Goal: Task Accomplishment & Management: Use online tool/utility

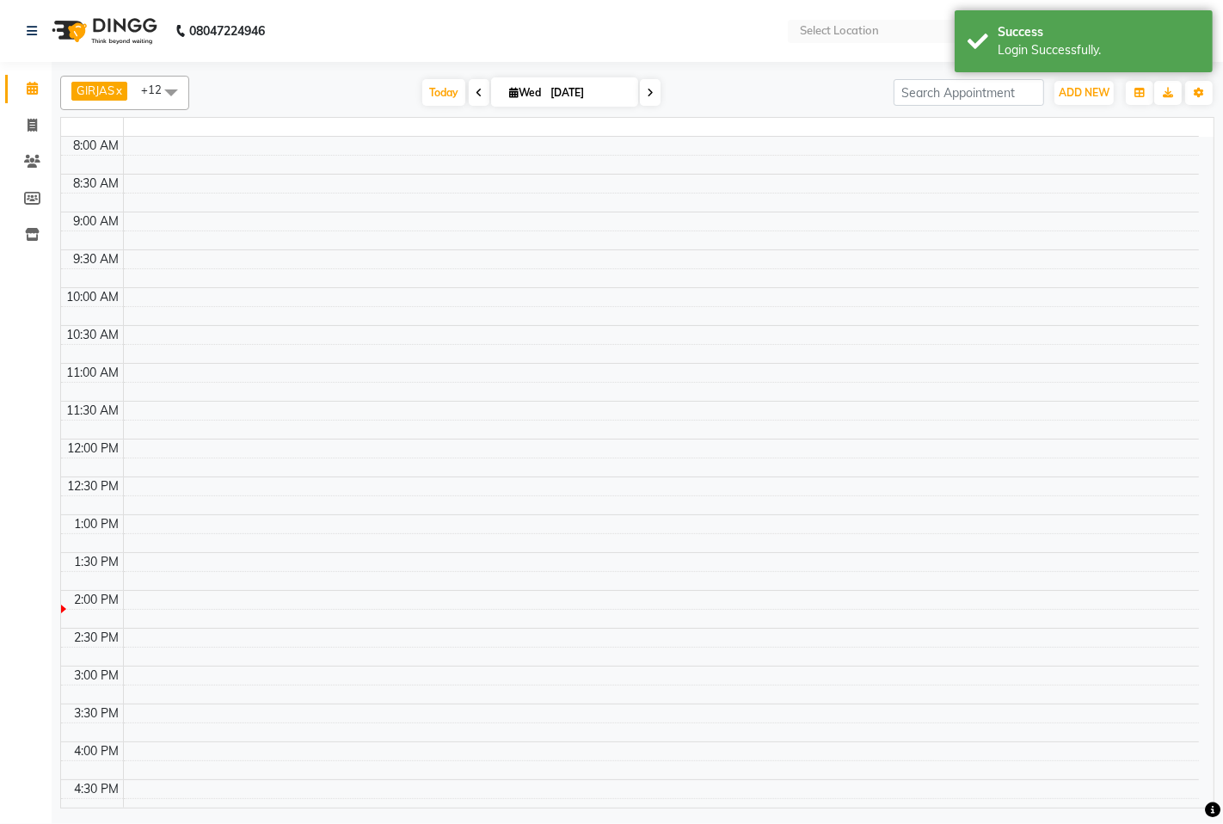
select select "en"
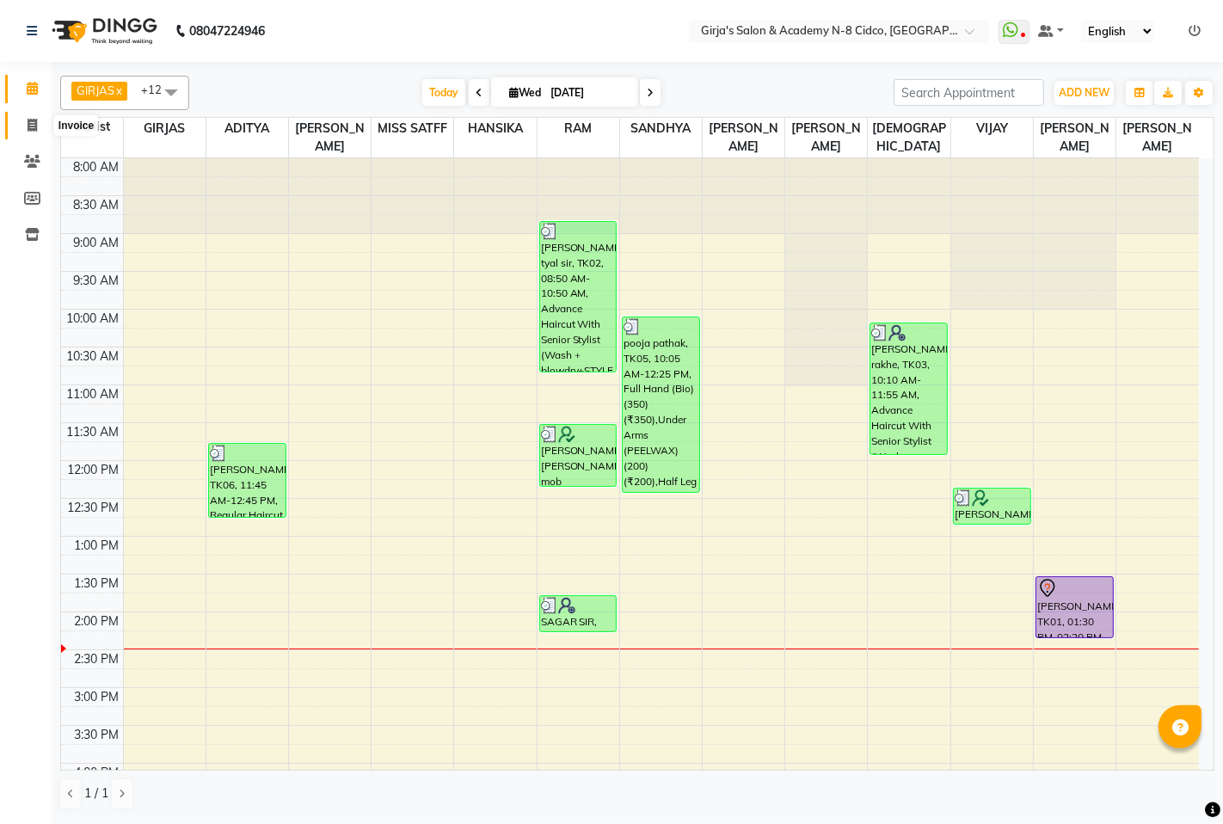
click at [34, 127] on icon at bounding box center [32, 125] width 9 height 13
select select "66"
select select "service"
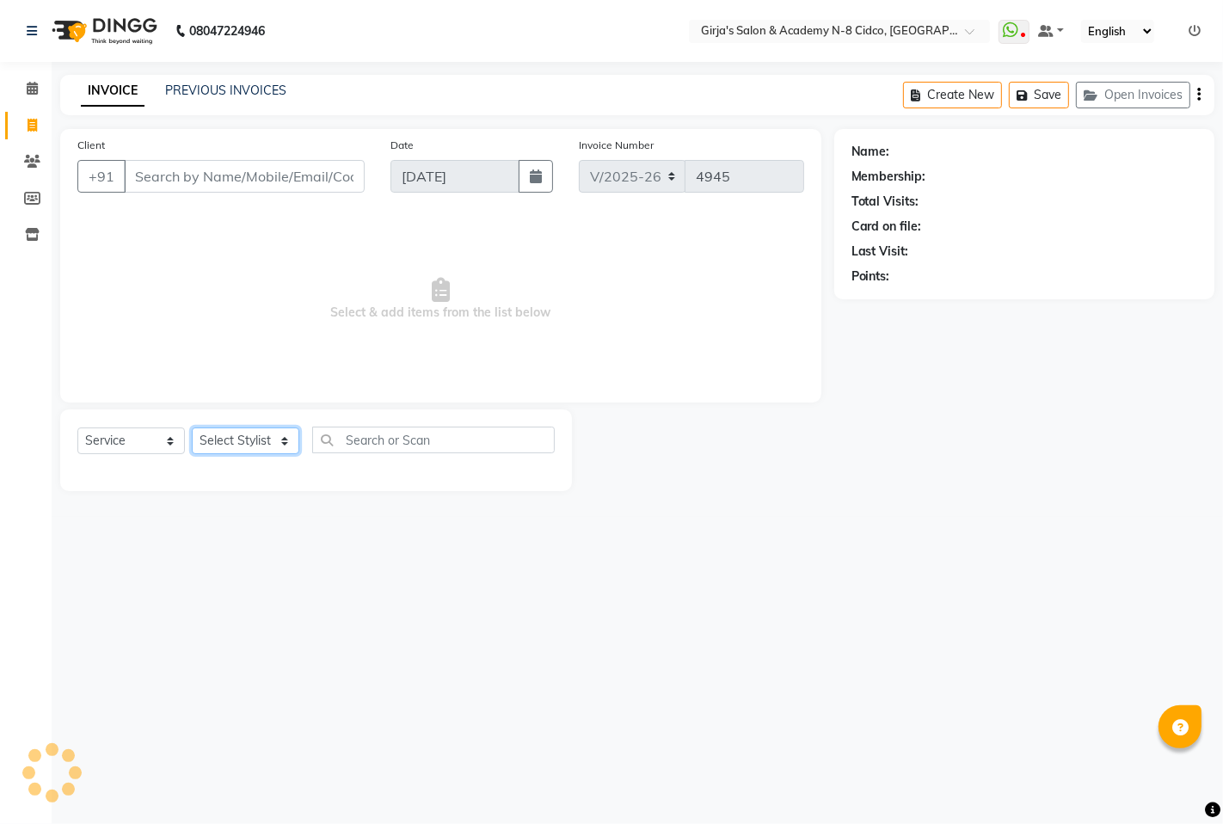
click at [224, 433] on select "Select Stylist" at bounding box center [246, 440] width 108 height 27
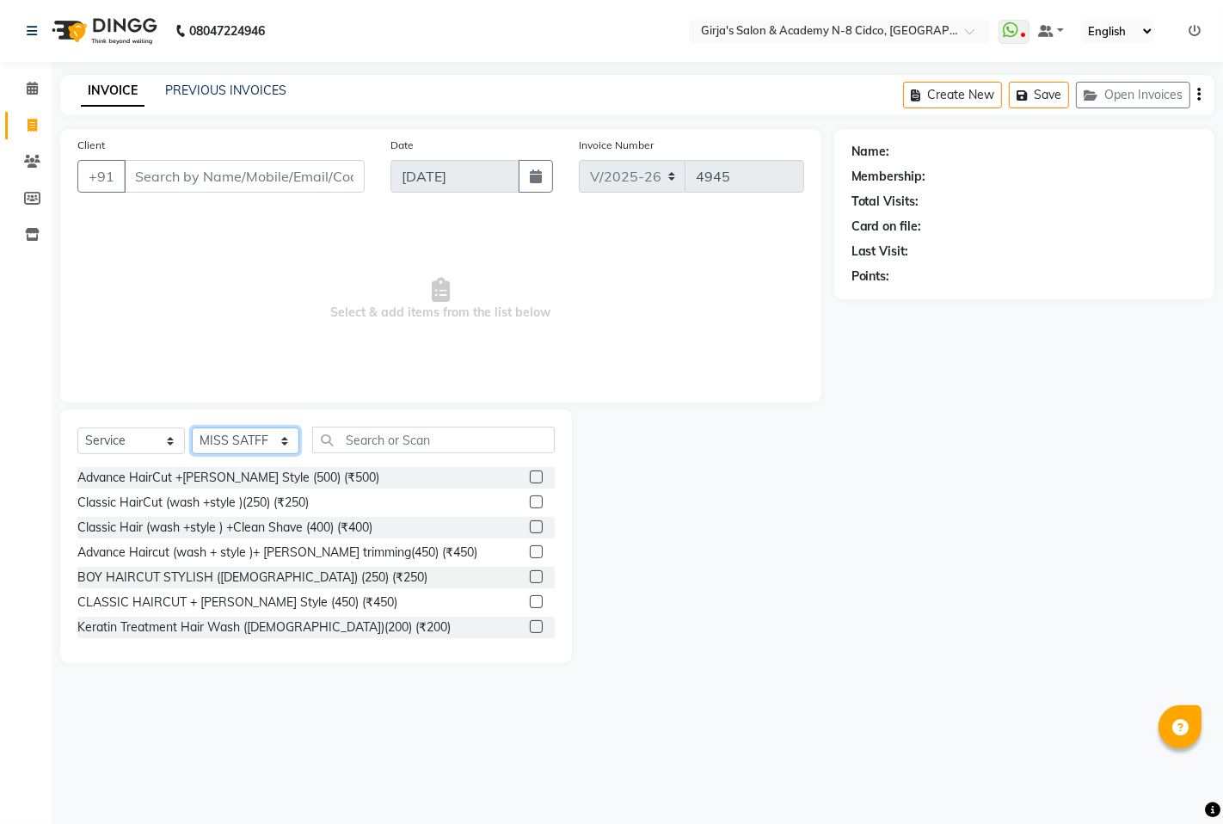
click at [224, 433] on select "Select Stylist ADITYA [PERSON_NAME] BEAUTY M GIRJAS [PERSON_NAME] MISS [PERSON_…" at bounding box center [246, 440] width 108 height 27
select select "34069"
click at [192, 428] on select "Select Stylist ADITYA [PERSON_NAME] BEAUTY M GIRJAS [PERSON_NAME] MISS [PERSON_…" at bounding box center [246, 440] width 108 height 27
click at [459, 452] on input "text" at bounding box center [433, 440] width 243 height 27
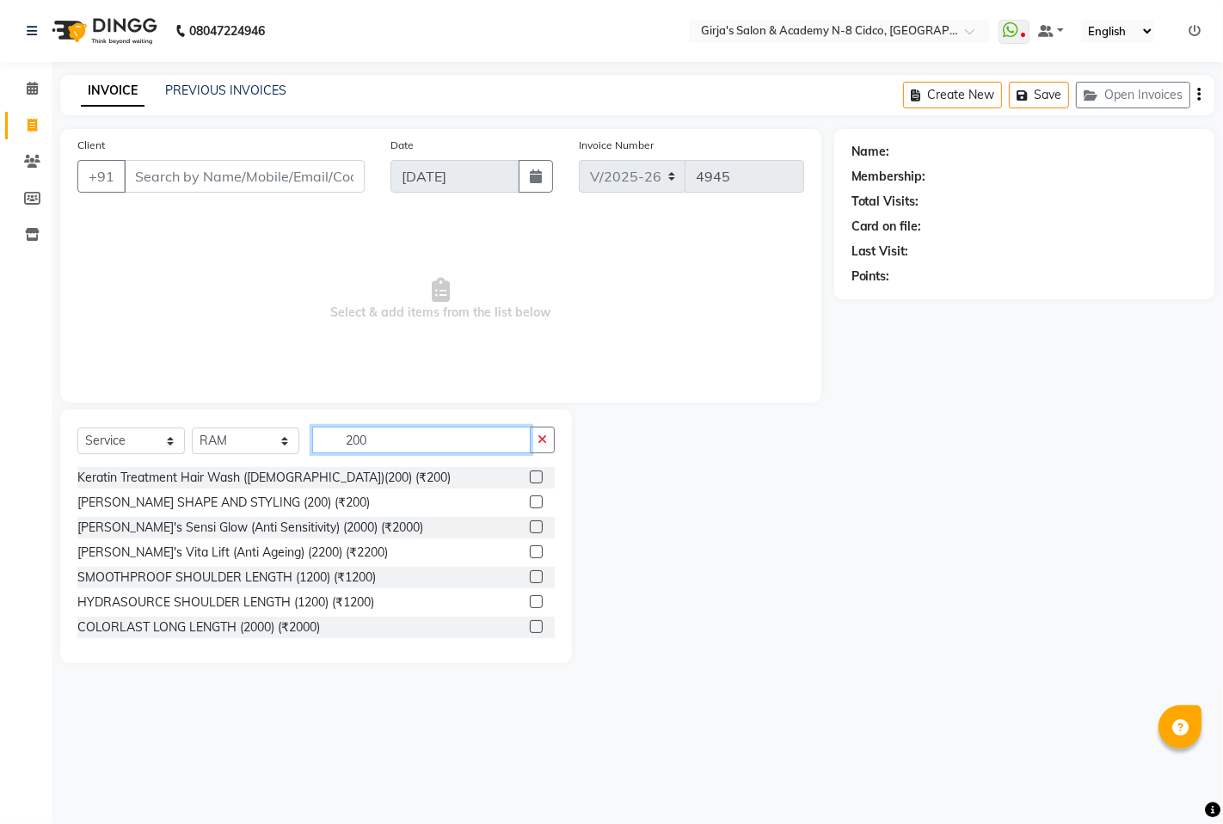
type input "200"
click at [530, 501] on label at bounding box center [536, 501] width 13 height 13
click at [530, 501] on input "checkbox" at bounding box center [535, 502] width 11 height 11
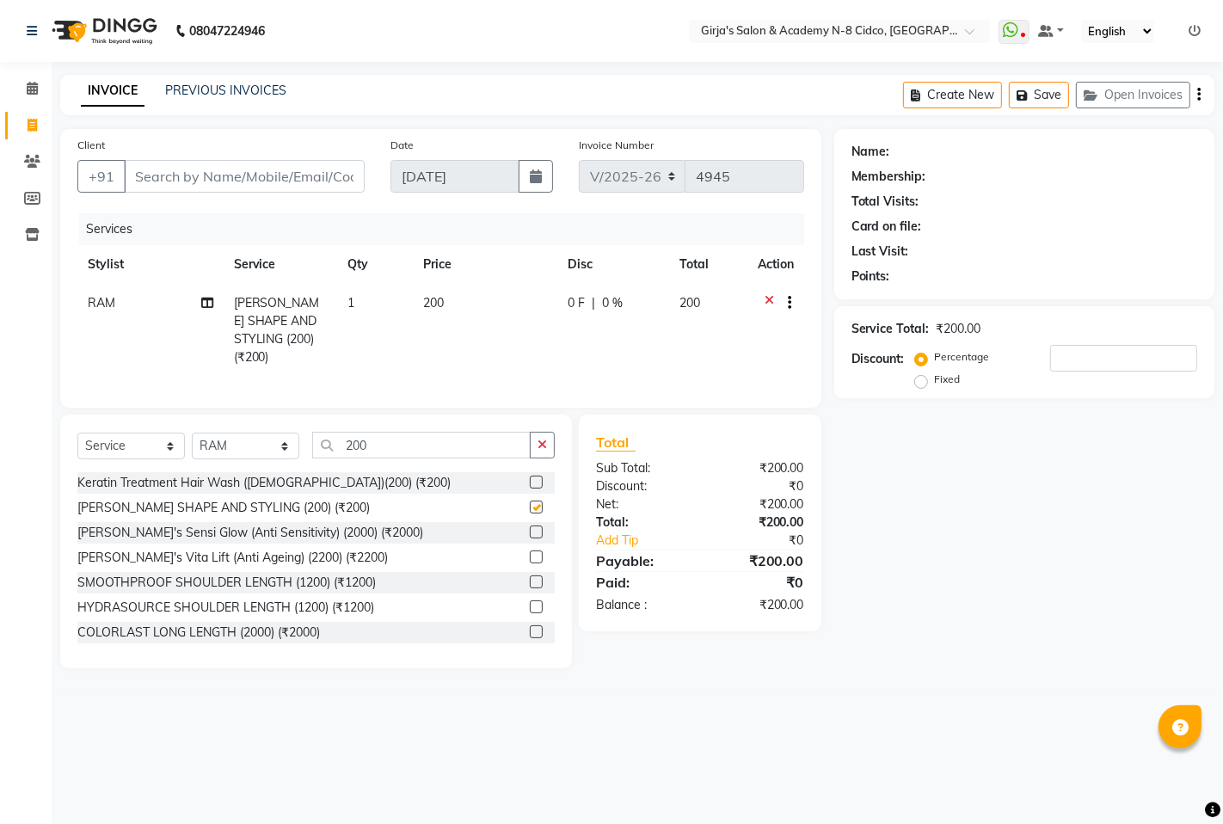
checkbox input "false"
click at [241, 182] on input "Client" at bounding box center [244, 176] width 241 height 33
type input "9"
type input "0"
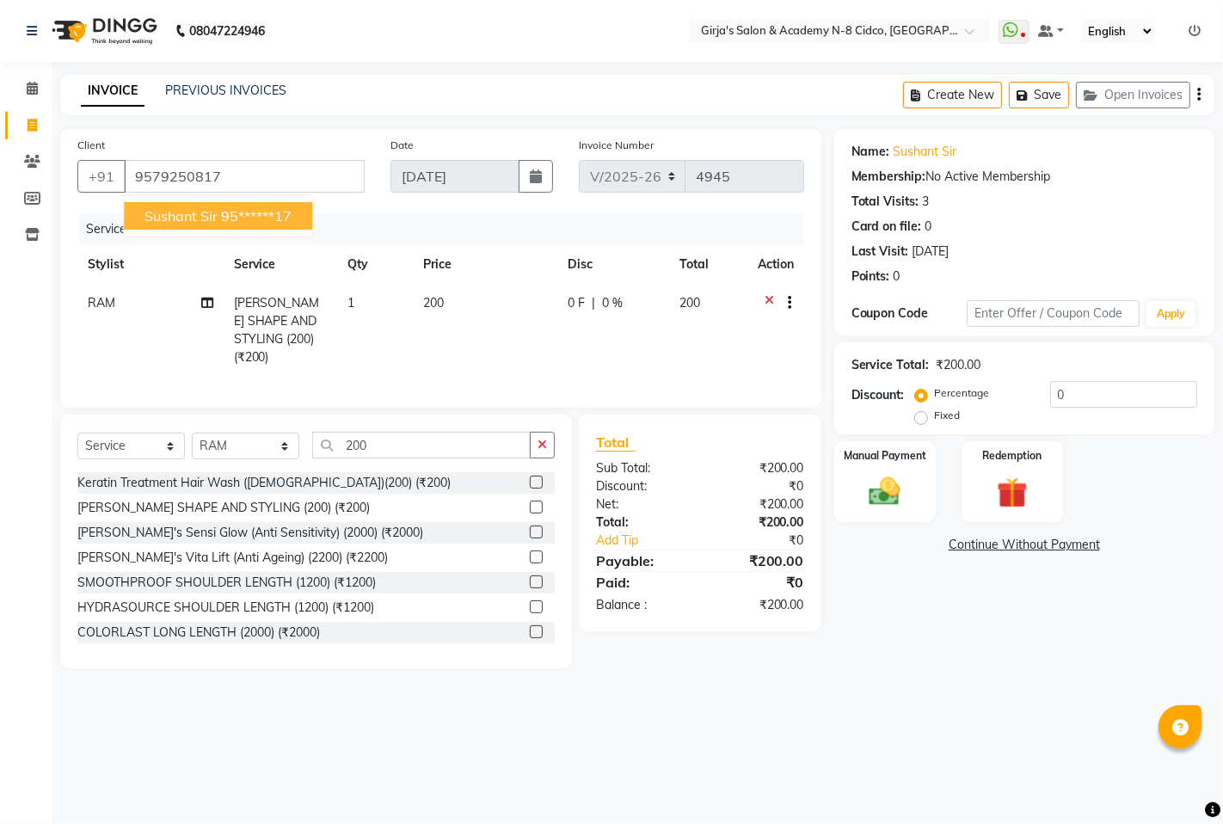
click at [275, 204] on button "sushant sir 95******17" at bounding box center [218, 216] width 188 height 28
type input "95******17"
click at [910, 483] on img at bounding box center [884, 491] width 52 height 37
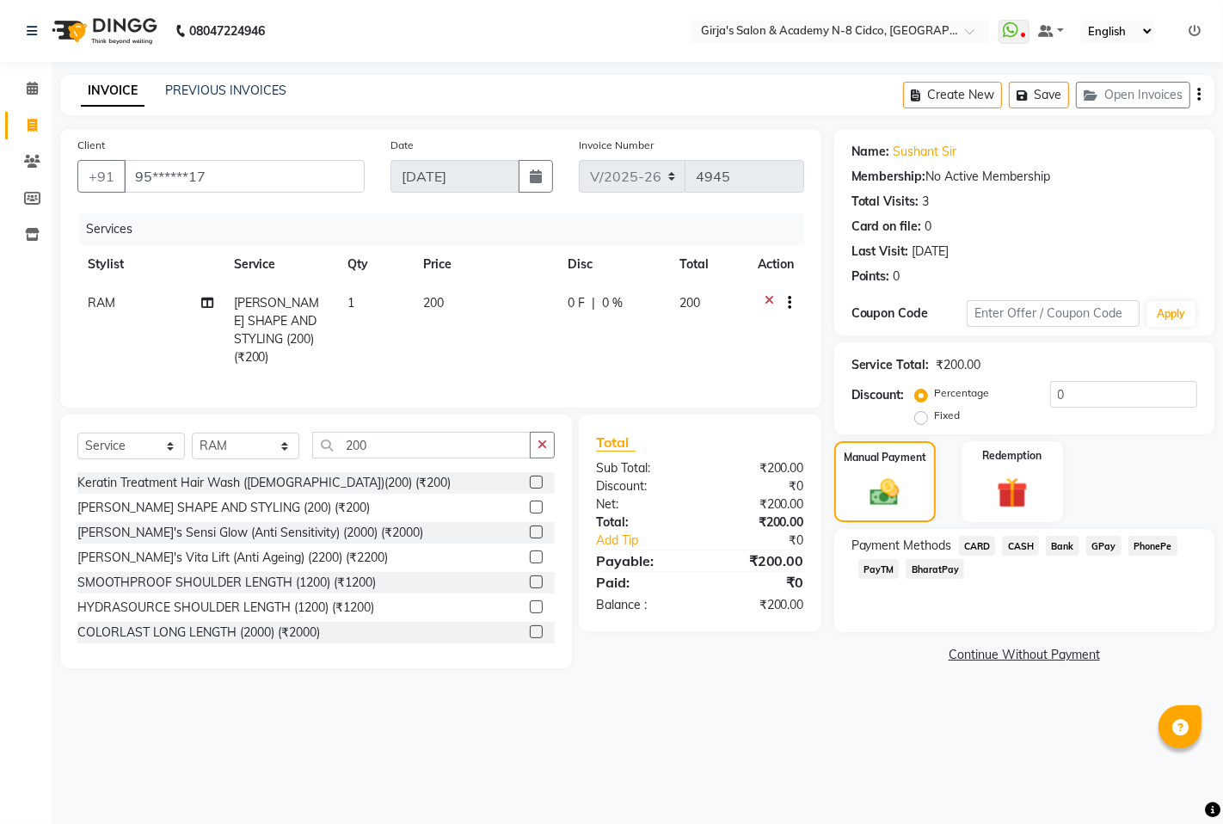
click at [1027, 544] on span "CASH" at bounding box center [1020, 546] width 37 height 20
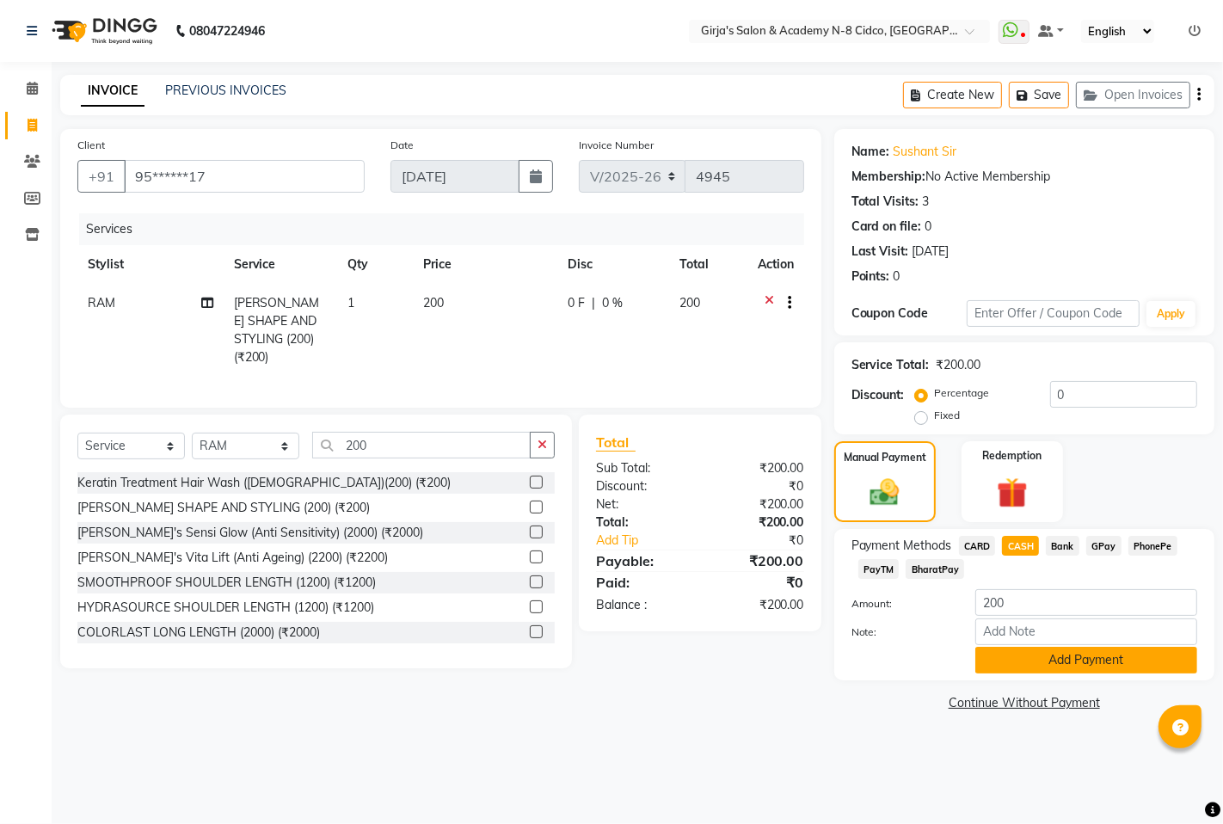
click at [1046, 658] on button "Add Payment" at bounding box center [1086, 660] width 222 height 27
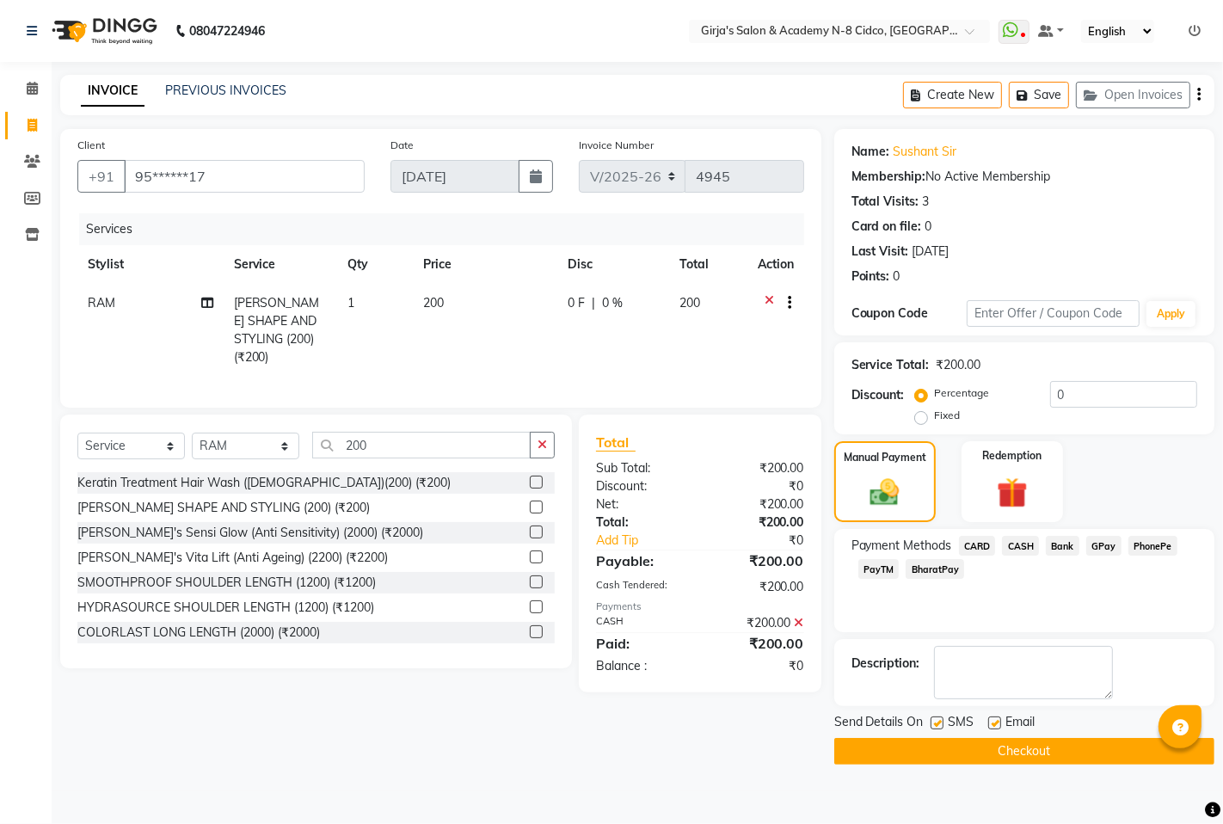
click at [1029, 752] on button "Checkout" at bounding box center [1024, 751] width 380 height 27
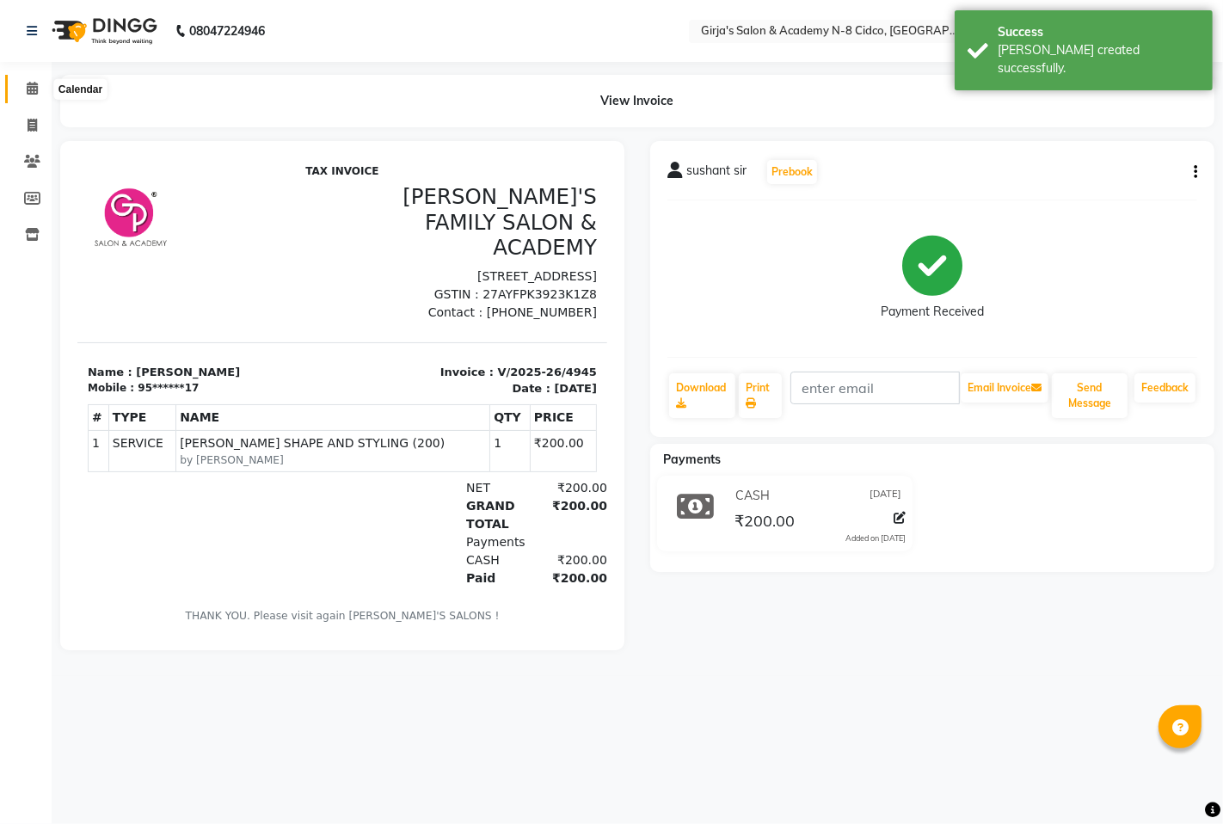
click at [24, 88] on span at bounding box center [32, 89] width 30 height 20
